Goal: Book appointment/travel/reservation

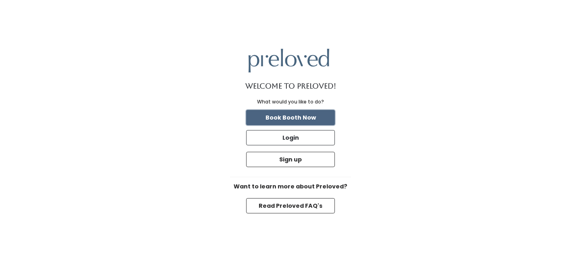
click at [300, 115] on button "Book Booth Now" at bounding box center [290, 117] width 89 height 15
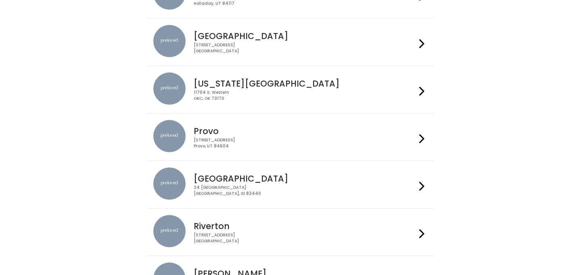
scroll to position [244, 0]
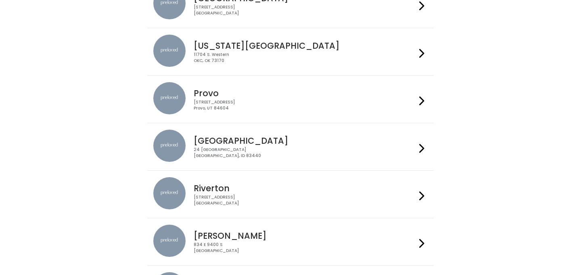
click at [278, 142] on h4 "[GEOGRAPHIC_DATA]" at bounding box center [305, 140] width 222 height 9
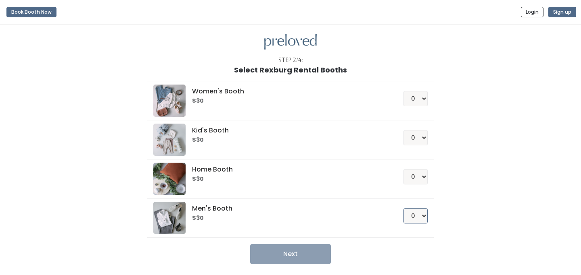
click at [418, 213] on select "0 1 2 3 4" at bounding box center [415, 215] width 24 height 15
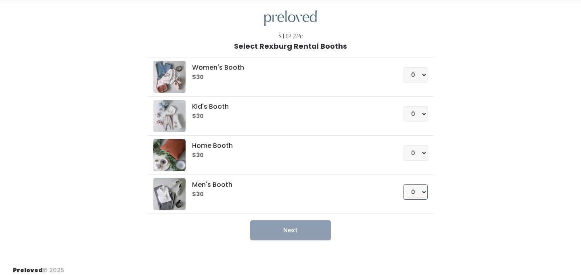
scroll to position [28, 0]
